Goal: Task Accomplishment & Management: Manage account settings

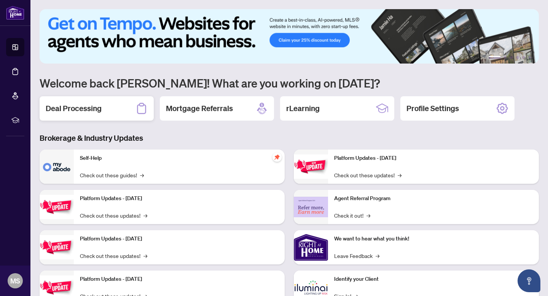
click at [107, 105] on div "Deal Processing" at bounding box center [97, 108] width 114 height 24
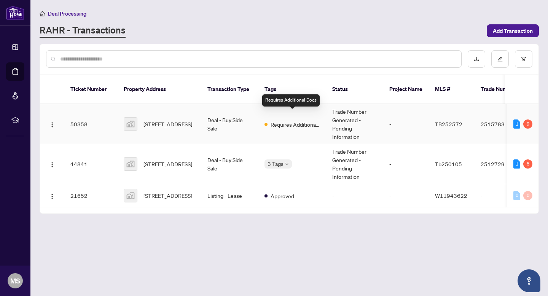
click at [290, 120] on span "Requires Additional Docs" at bounding box center [294, 124] width 49 height 8
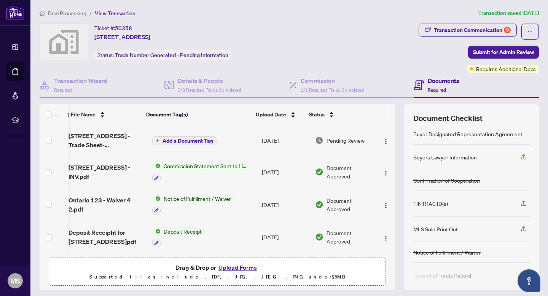
scroll to position [25, 0]
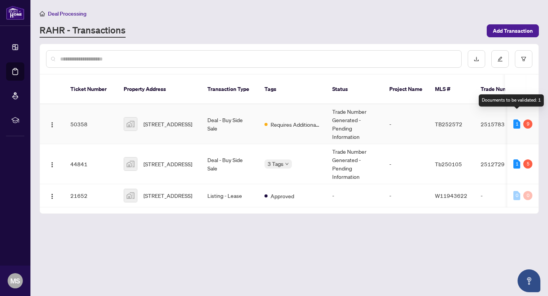
click at [517, 119] on div "1" at bounding box center [516, 123] width 7 height 9
click at [528, 119] on div "9" at bounding box center [527, 123] width 9 height 9
click at [490, 115] on td "2515783" at bounding box center [500, 124] width 53 height 40
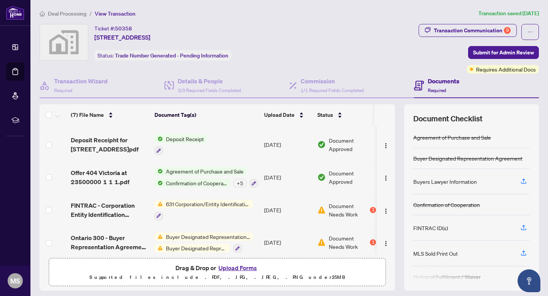
scroll to position [97, 0]
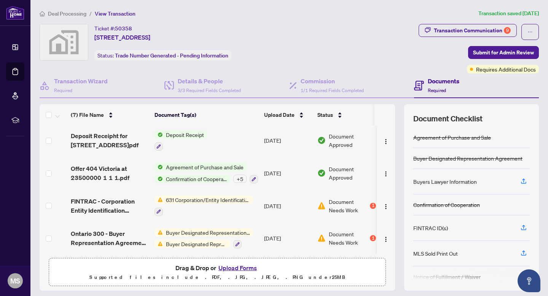
click at [344, 206] on span "Document Needs Work" at bounding box center [349, 205] width 40 height 17
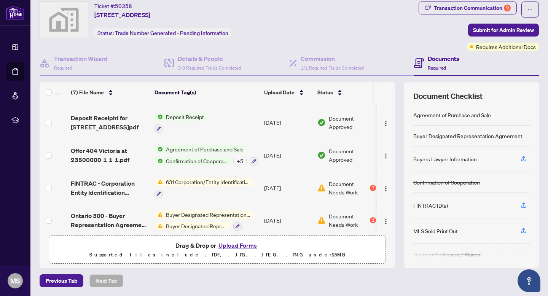
scroll to position [97, 0]
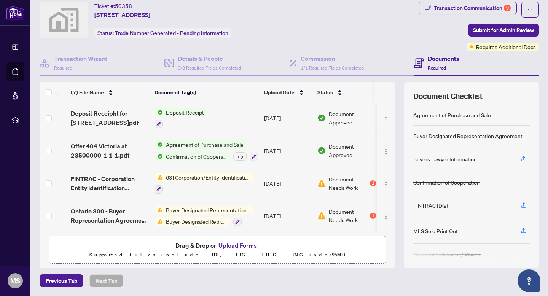
click at [339, 211] on span "Document Needs Work" at bounding box center [349, 215] width 40 height 17
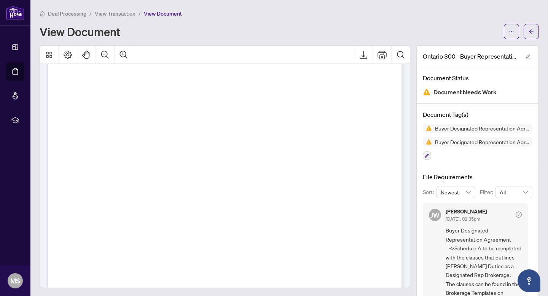
scroll to position [613, 0]
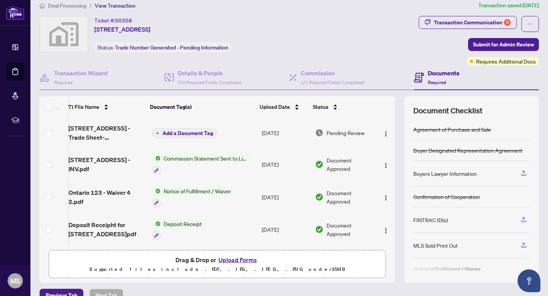
scroll to position [7, 0]
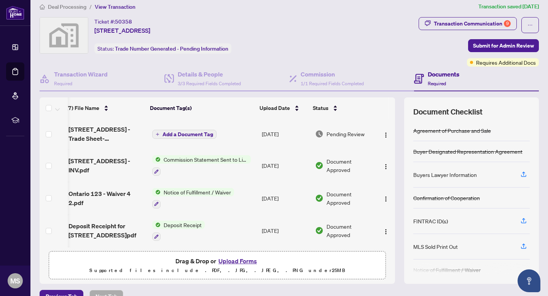
click at [440, 76] on h4 "Documents" at bounding box center [443, 74] width 32 height 9
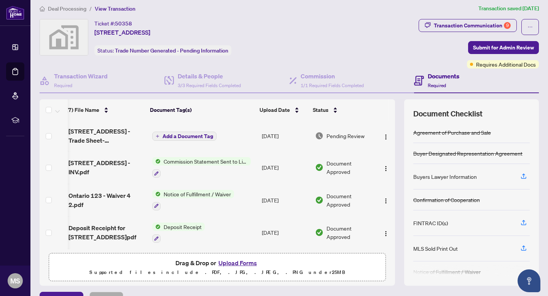
scroll to position [0, 0]
